Goal: Information Seeking & Learning: Learn about a topic

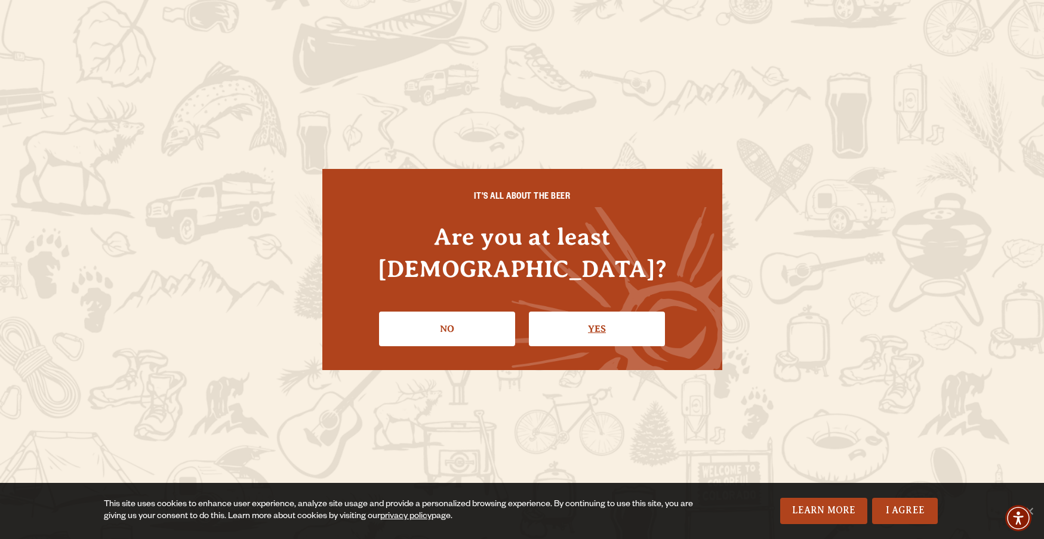
click at [627, 312] on link "Yes" at bounding box center [597, 329] width 136 height 35
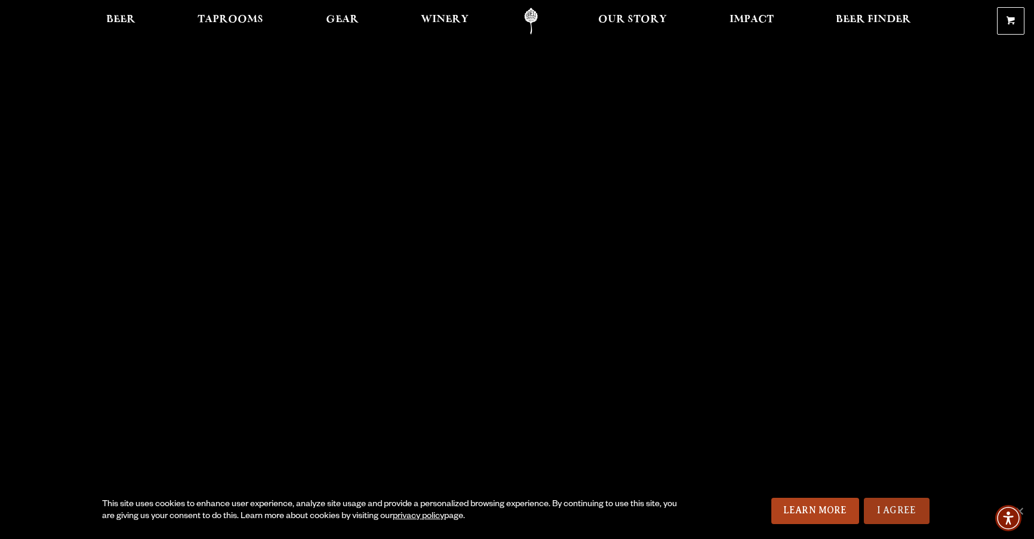
click at [892, 510] on link "I Agree" at bounding box center [897, 511] width 66 height 26
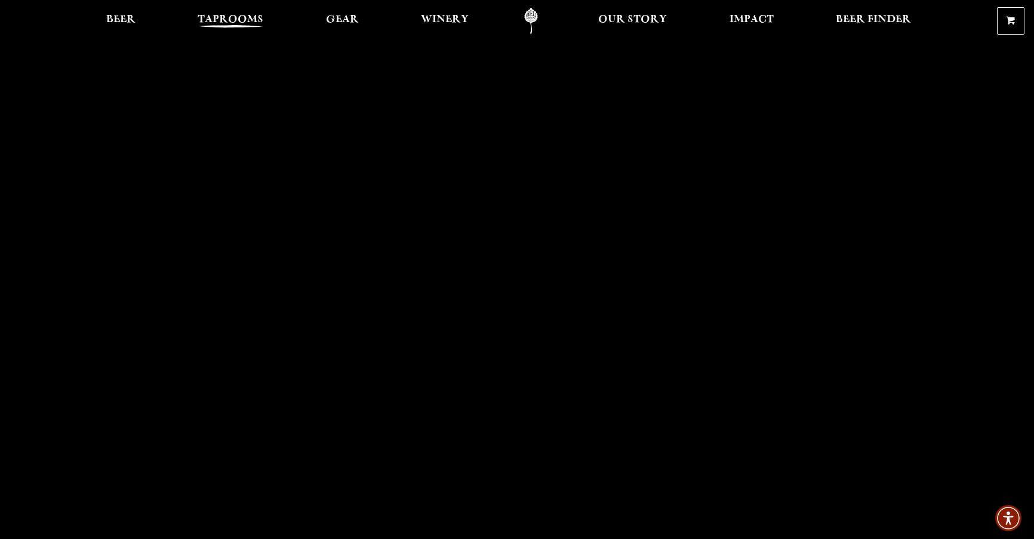
click at [218, 24] on span "Taprooms" at bounding box center [231, 20] width 66 height 10
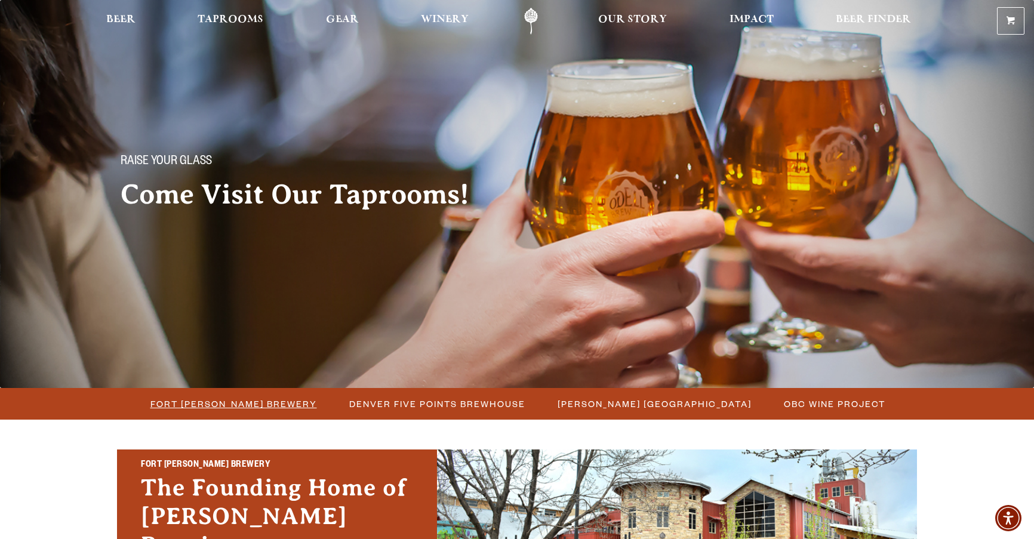
click at [251, 397] on span "Fort [PERSON_NAME] Brewery" at bounding box center [233, 403] width 167 height 17
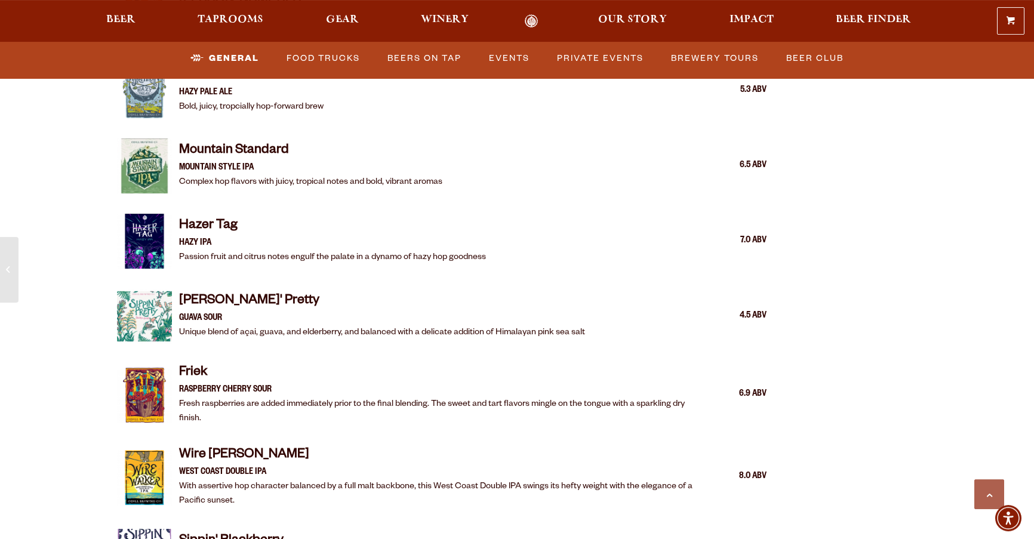
scroll to position [1705, 0]
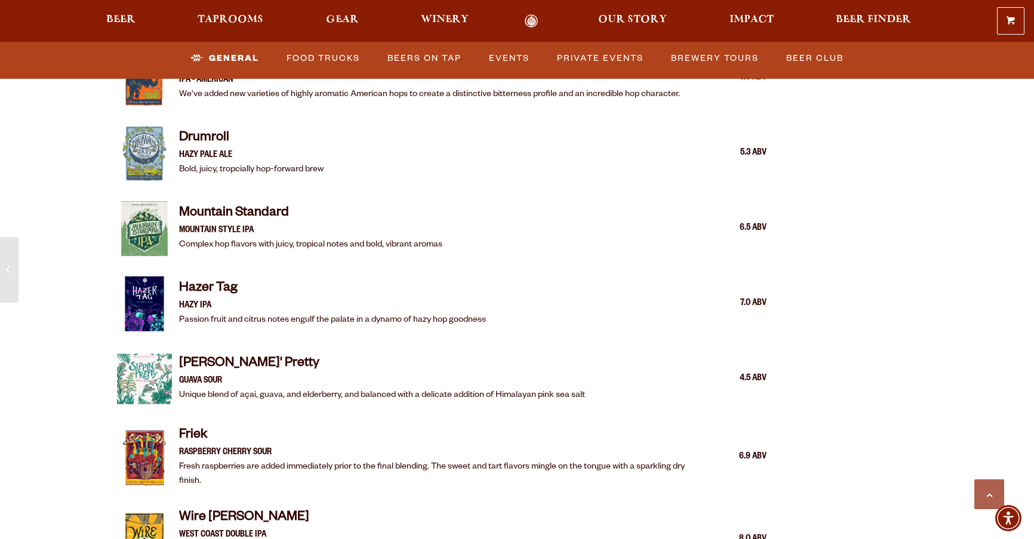
click at [604, 319] on div "Hazer Tag HAZY IPA Passion fruit and citrus notes engulf the palate in a dynamo…" at bounding box center [441, 303] width 649 height 69
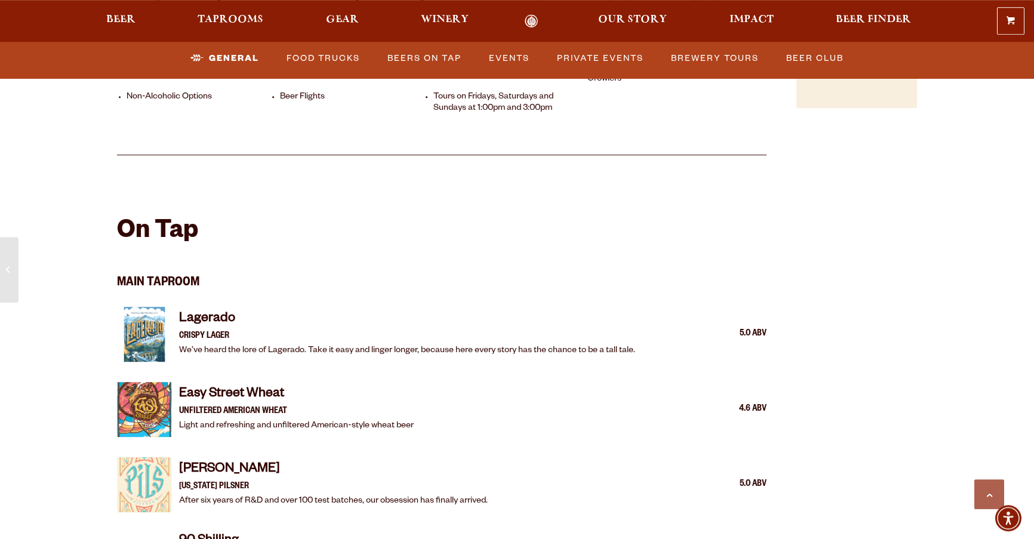
scroll to position [1035, 0]
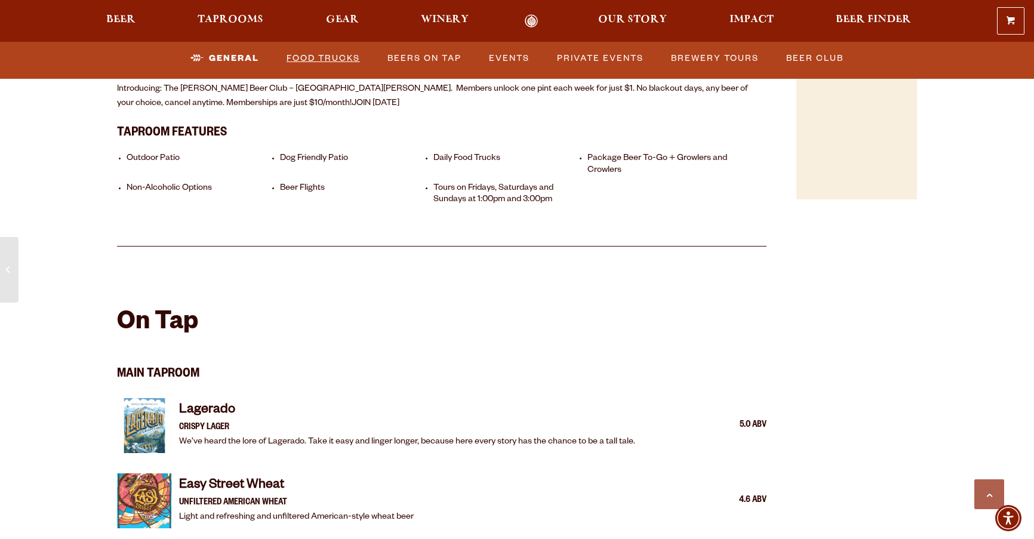
click at [324, 57] on link "Food Trucks" at bounding box center [323, 58] width 83 height 27
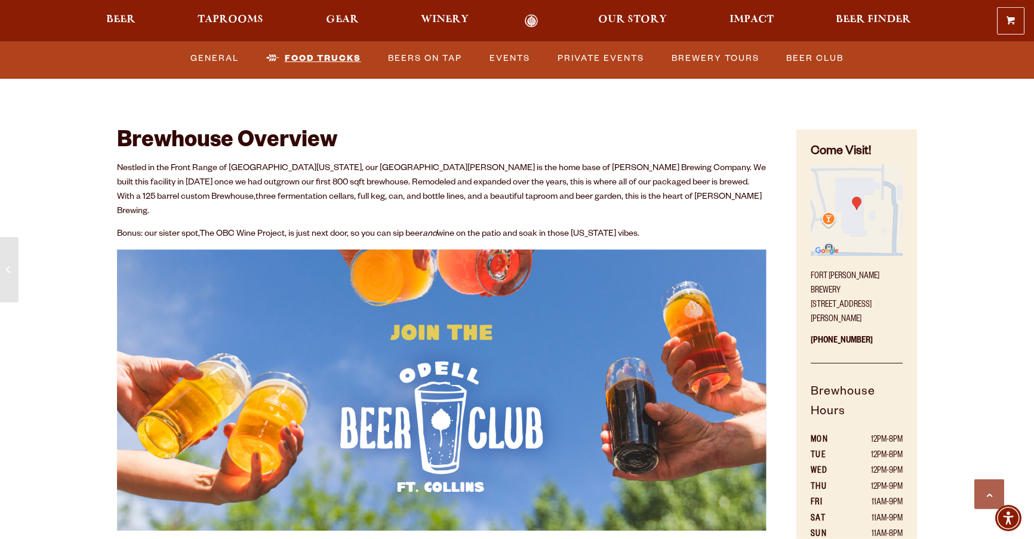
scroll to position [548, 0]
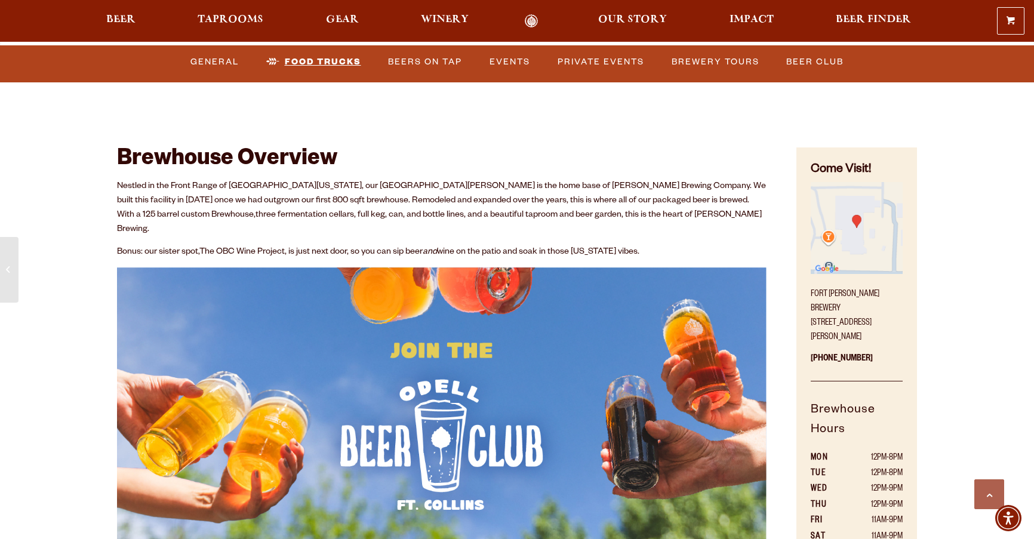
click at [321, 57] on link "Food Trucks" at bounding box center [313, 61] width 104 height 27
click at [321, 59] on link "Food Trucks" at bounding box center [313, 61] width 104 height 27
click at [272, 62] on link "Food Trucks" at bounding box center [313, 61] width 104 height 27
click at [407, 64] on link "Beers on Tap" at bounding box center [425, 61] width 84 height 27
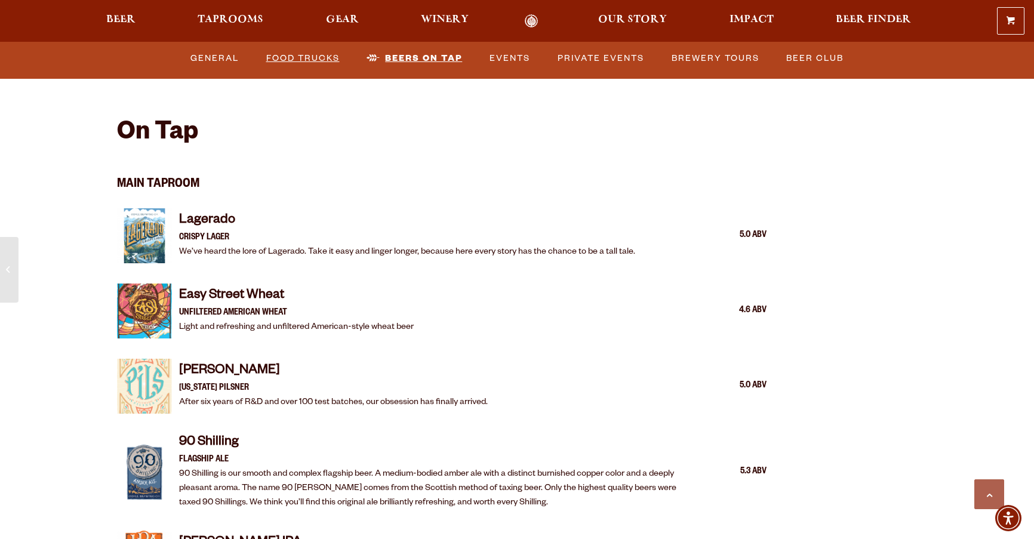
scroll to position [1231, 0]
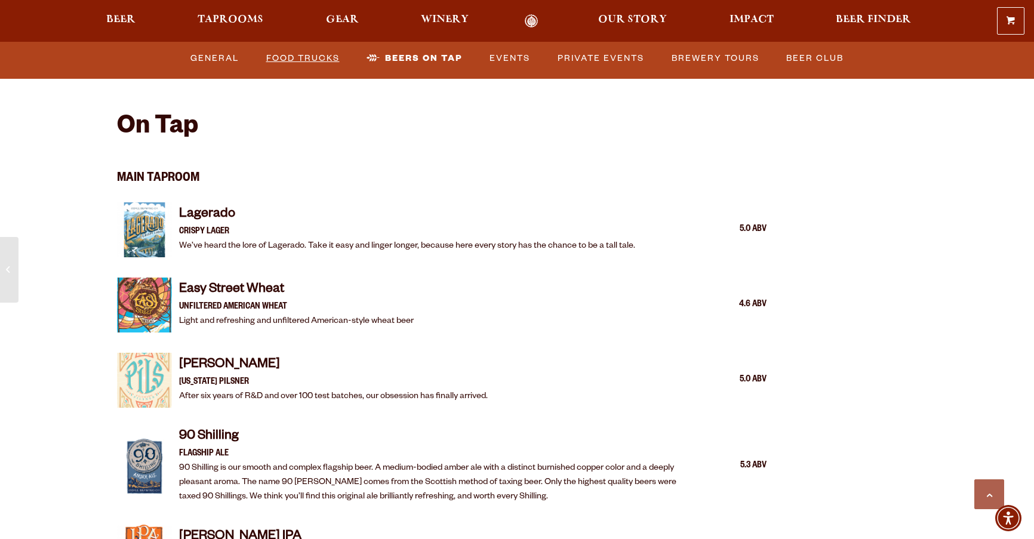
click at [294, 57] on link "Food Trucks" at bounding box center [302, 58] width 83 height 27
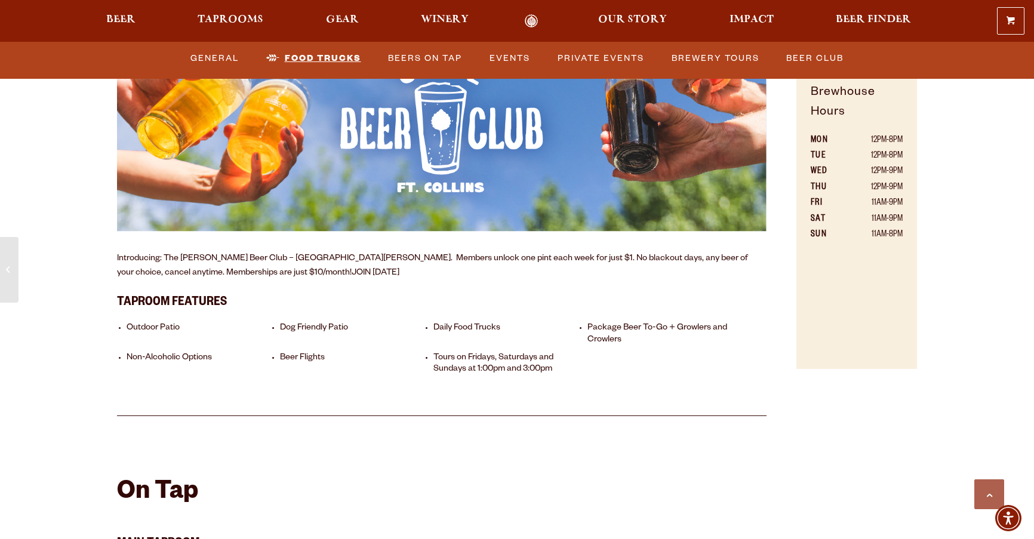
scroll to position [561, 0]
